Goal: Information Seeking & Learning: Learn about a topic

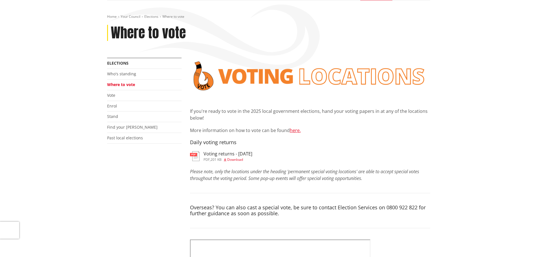
scroll to position [85, 0]
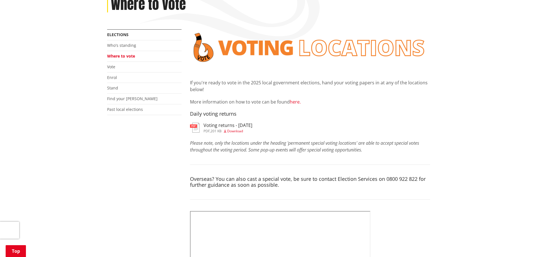
click at [295, 103] on link "here." at bounding box center [295, 102] width 11 height 6
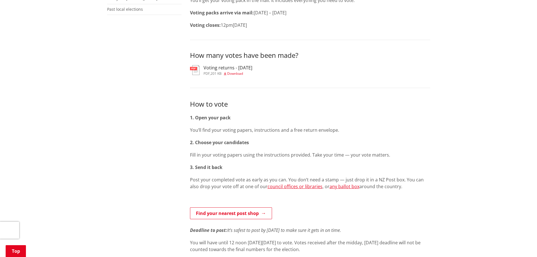
scroll to position [197, 0]
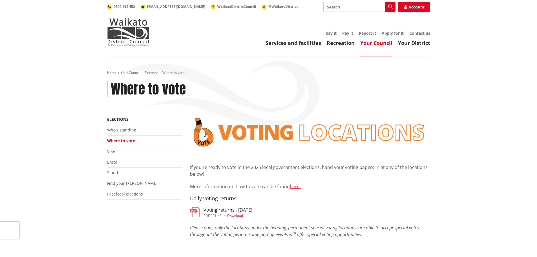
scroll to position [85, 0]
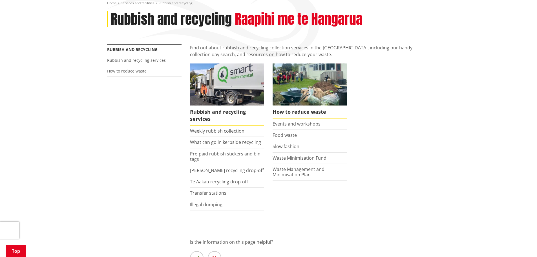
scroll to position [85, 0]
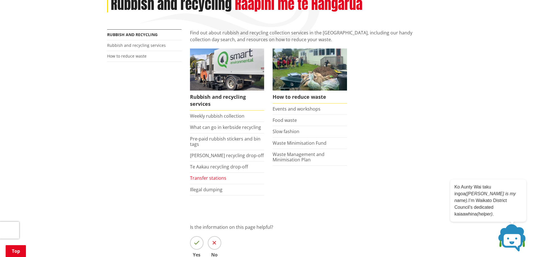
click at [212, 177] on link "Transfer stations" at bounding box center [208, 178] width 36 height 6
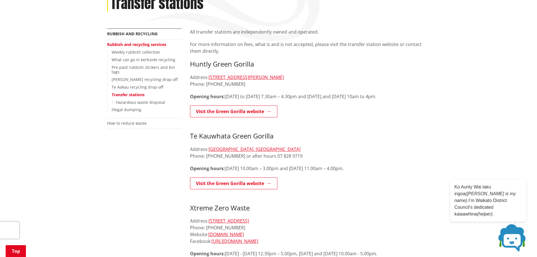
scroll to position [85, 0]
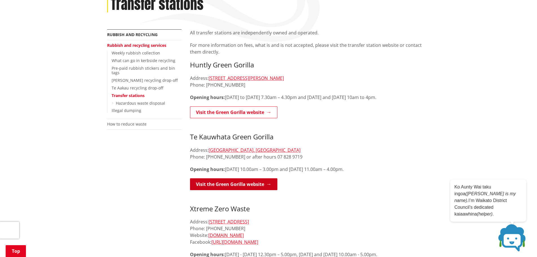
click at [224, 183] on link "Visit the Green Gorilla website" at bounding box center [233, 184] width 87 height 12
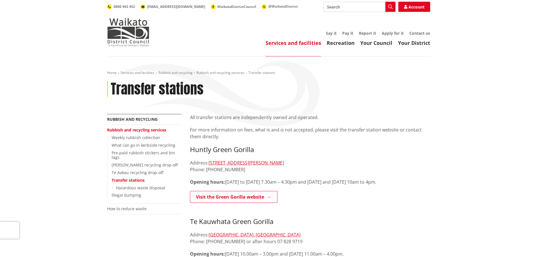
scroll to position [85, 0]
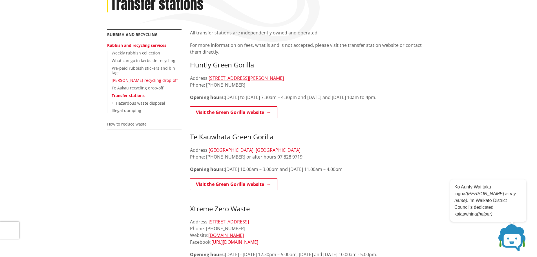
click at [141, 78] on link "[PERSON_NAME] recycling drop-off" at bounding box center [145, 80] width 66 height 5
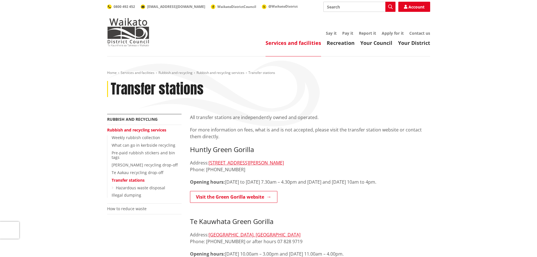
scroll to position [85, 0]
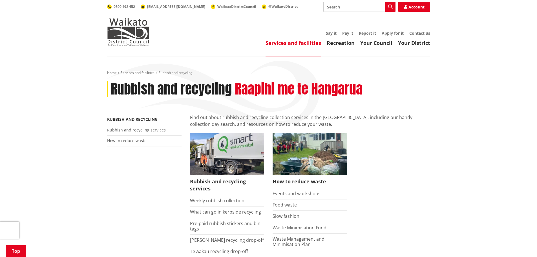
scroll to position [85, 0]
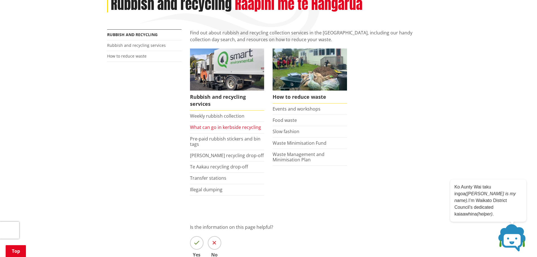
click at [219, 127] on link "What can go in kerbside recycling" at bounding box center [225, 127] width 71 height 6
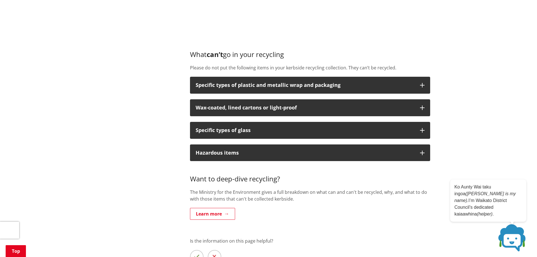
scroll to position [564, 0]
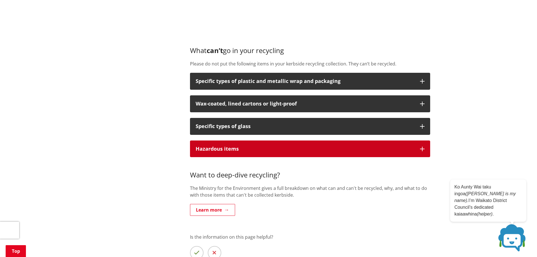
click at [422, 147] on icon "button" at bounding box center [422, 149] width 5 height 5
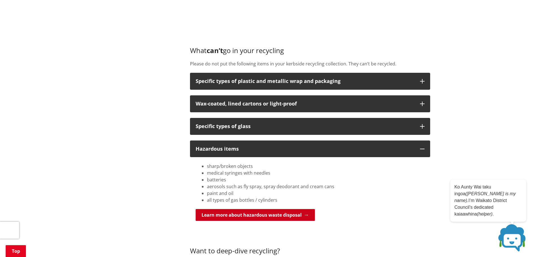
click at [223, 214] on link "Learn more about hazardous waste disposal" at bounding box center [255, 215] width 119 height 12
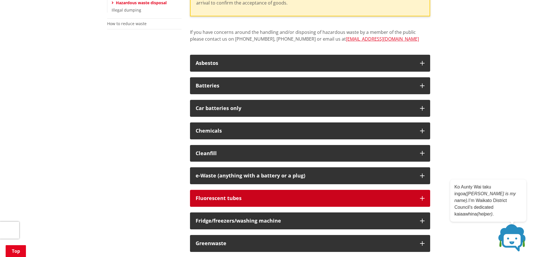
scroll to position [226, 0]
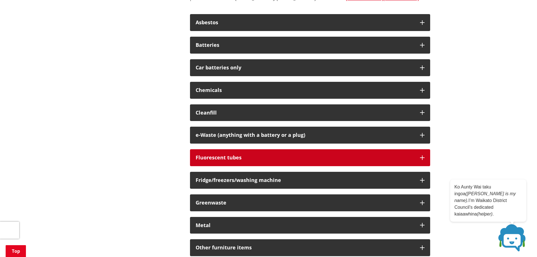
click at [423, 156] on icon "button" at bounding box center [422, 157] width 5 height 5
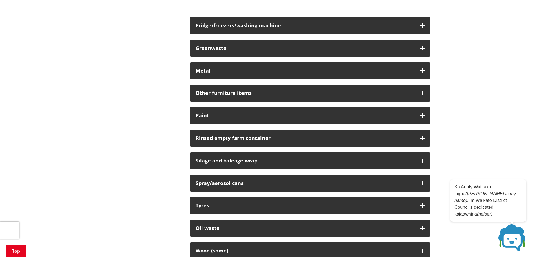
scroll to position [451, 0]
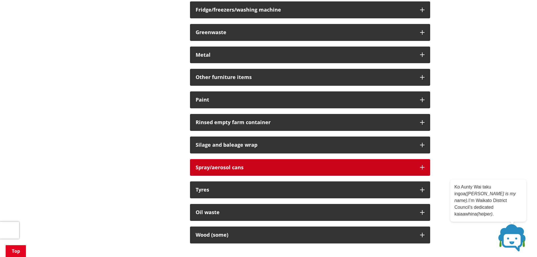
click at [422, 167] on icon "button" at bounding box center [422, 167] width 5 height 5
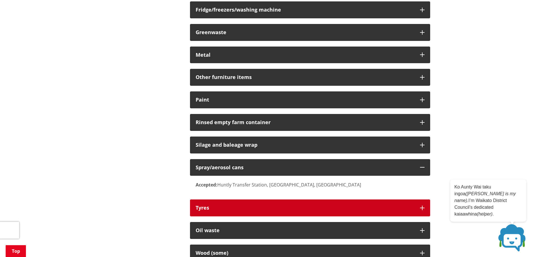
click at [424, 207] on icon "button" at bounding box center [422, 208] width 5 height 5
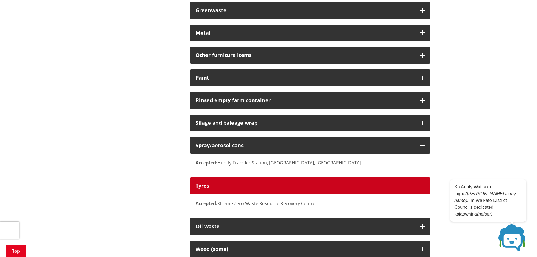
scroll to position [564, 0]
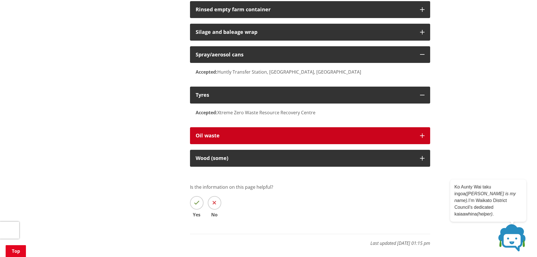
click at [422, 138] on icon "button" at bounding box center [422, 135] width 5 height 5
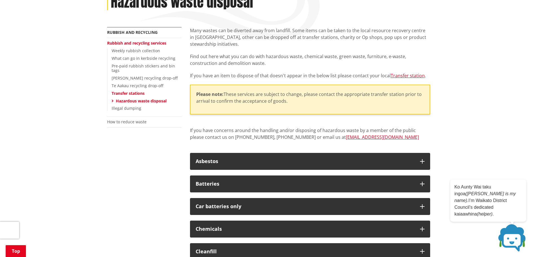
scroll to position [85, 0]
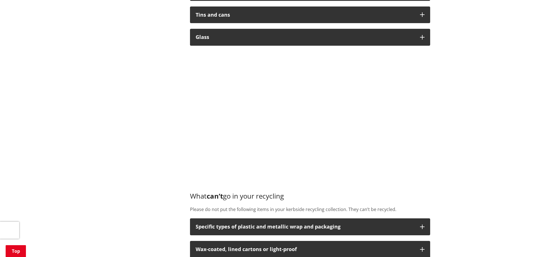
scroll to position [564, 0]
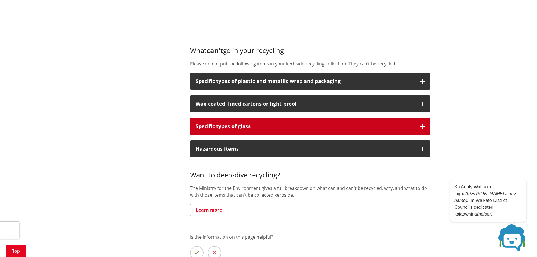
click at [423, 124] on icon "button" at bounding box center [422, 126] width 5 height 5
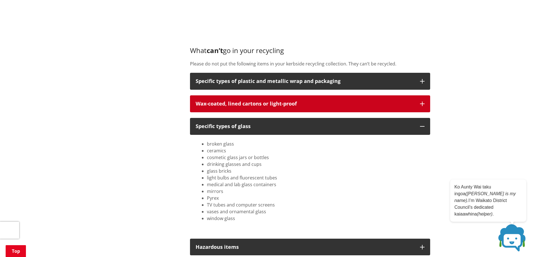
click at [421, 103] on icon "button" at bounding box center [422, 104] width 5 height 5
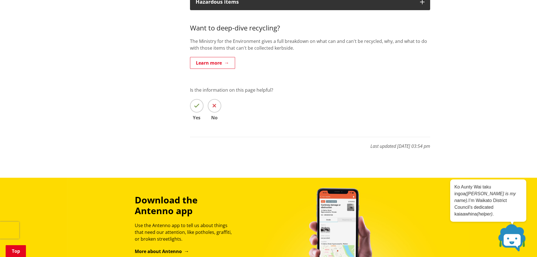
scroll to position [818, 0]
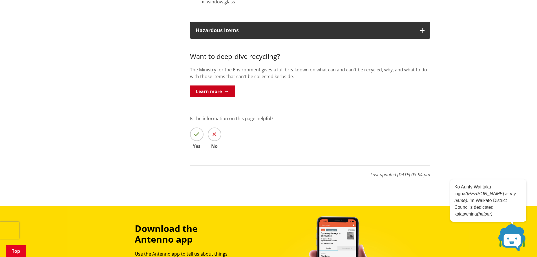
click at [209, 93] on link "Learn more" at bounding box center [212, 91] width 45 height 12
